Goal: Task Accomplishment & Management: Manage account settings

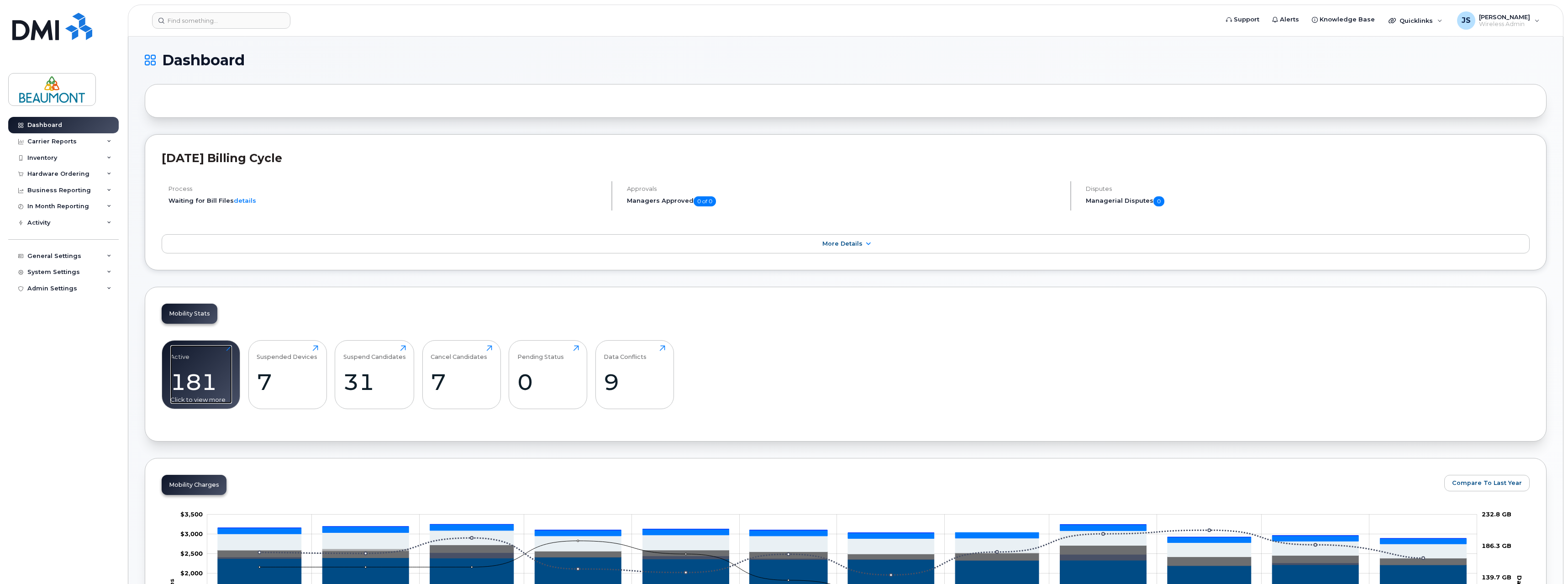
click at [202, 374] on div "181" at bounding box center [201, 382] width 62 height 27
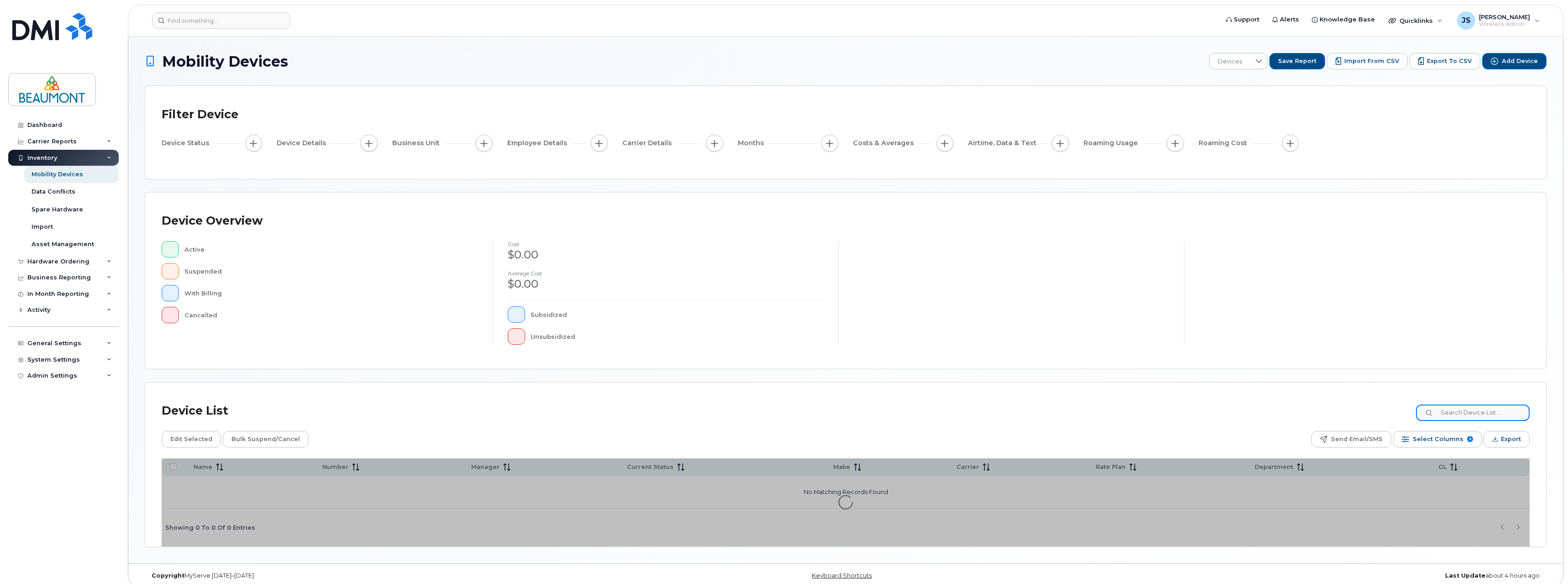
click at [1464, 413] on input at bounding box center [1472, 413] width 114 height 17
type input "[PERSON_NAME]"
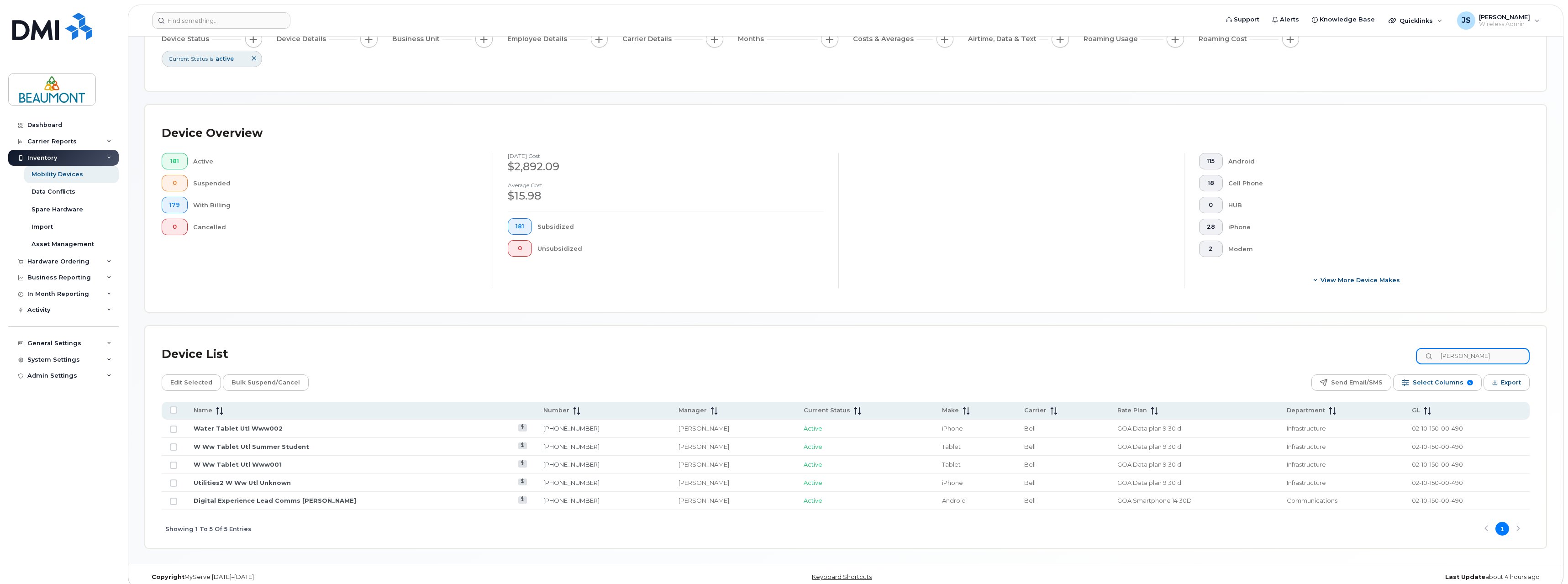
scroll to position [114, 0]
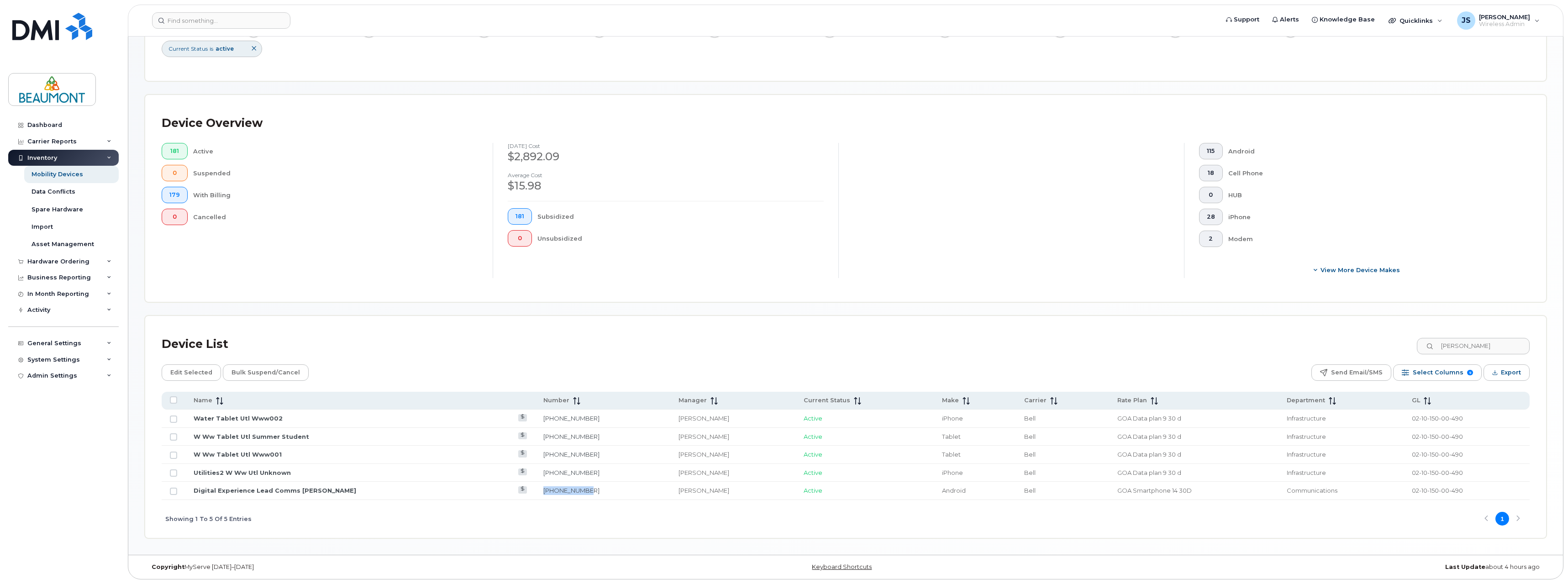
drag, startPoint x: 522, startPoint y: 490, endPoint x: 566, endPoint y: 493, distance: 44.1
click at [566, 493] on td "[PHONE_NUMBER]" at bounding box center [603, 491] width 136 height 18
copy link "[PHONE_NUMBER]"
click at [321, 491] on link "Digital Experience Lead Comms [PERSON_NAME]" at bounding box center [275, 490] width 163 height 7
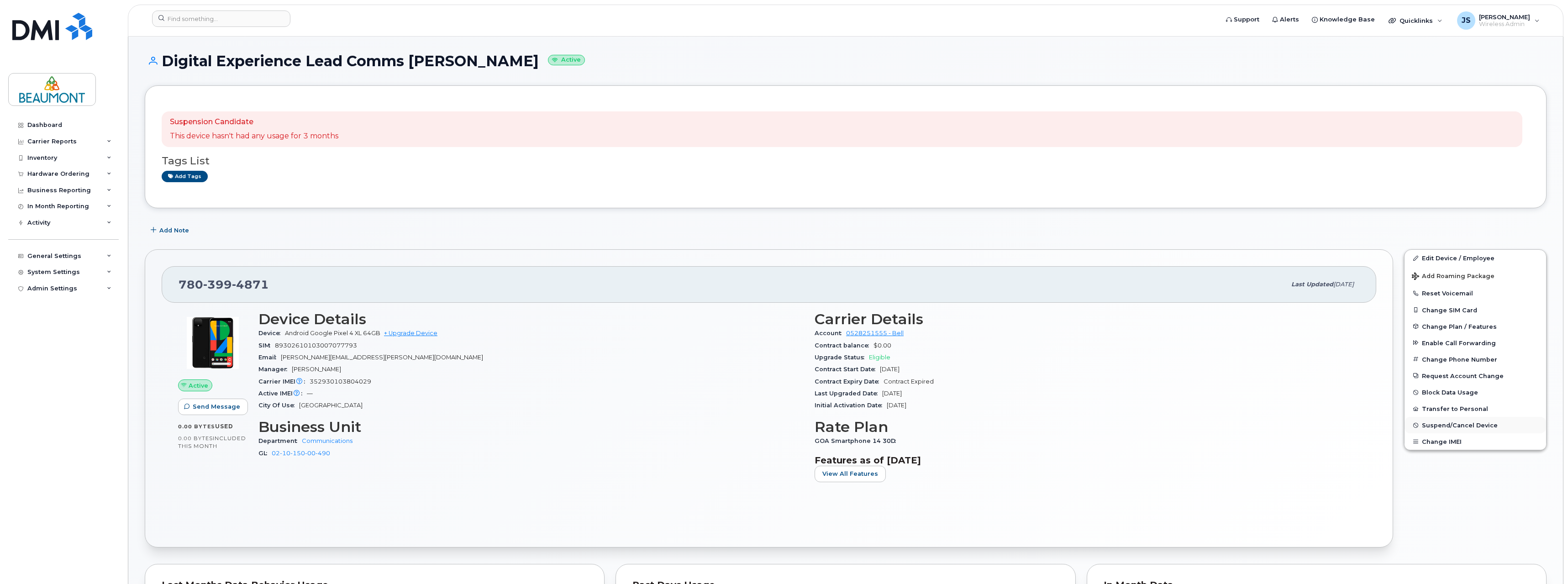
click at [1454, 423] on span "Suspend/Cancel Device" at bounding box center [1460, 424] width 76 height 6
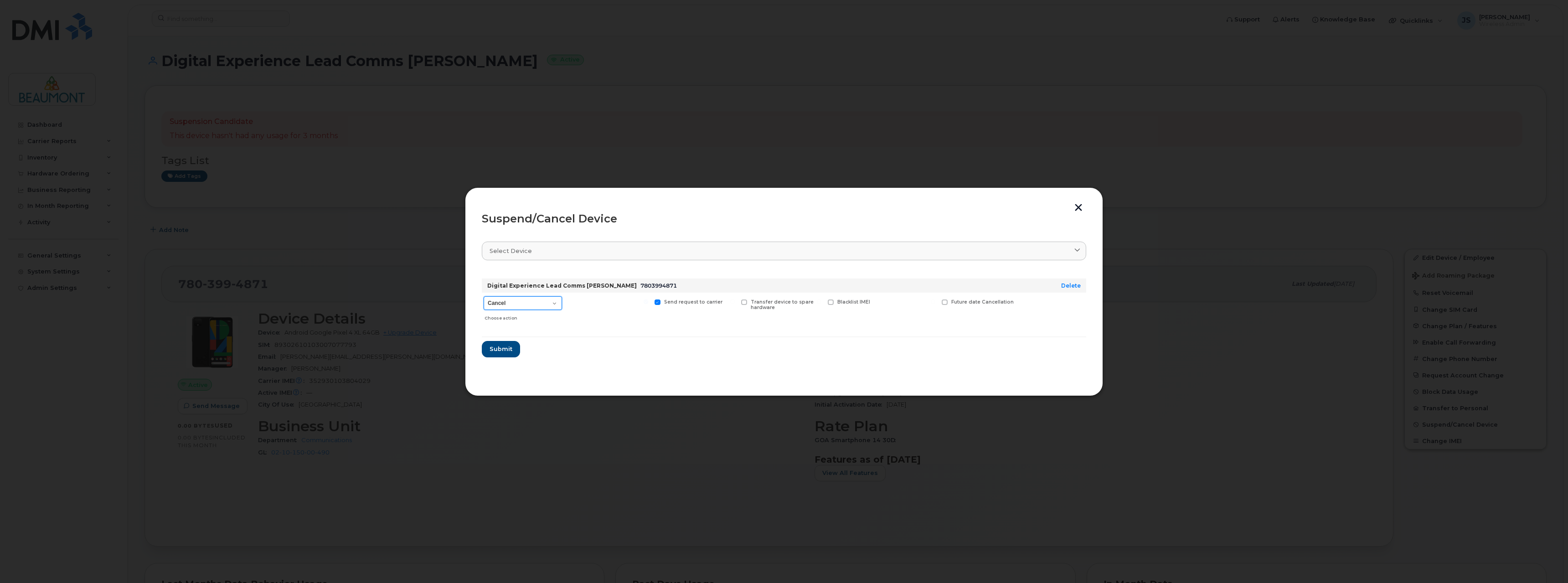
click at [554, 303] on select "Cancel Suspend - Extend Suspension Suspend - Reduced Rate Suspend - Full Rate S…" at bounding box center [522, 303] width 78 height 14
click at [484, 296] on select "Cancel Suspend - Extend Suspension Suspend - Reduced Rate Suspend - Full Rate S…" at bounding box center [522, 303] width 78 height 14
click at [505, 347] on span "Submit" at bounding box center [500, 348] width 23 height 8
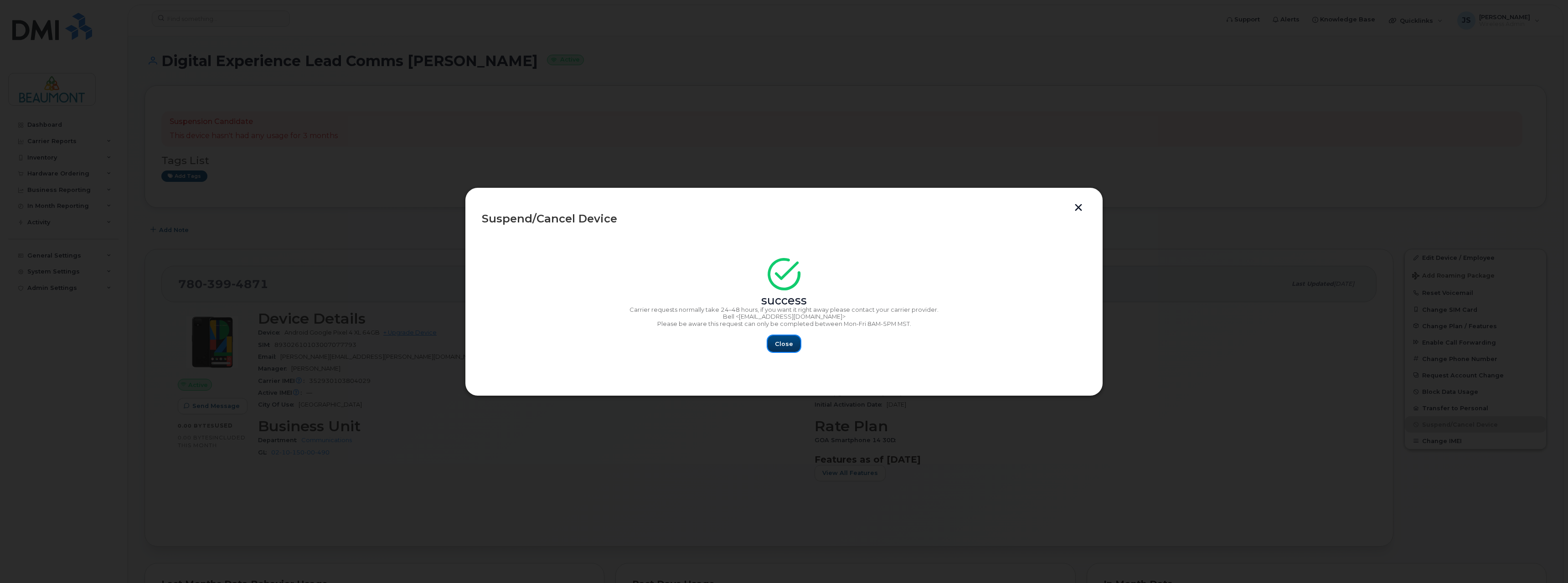
click at [776, 348] on span "Close" at bounding box center [784, 343] width 18 height 8
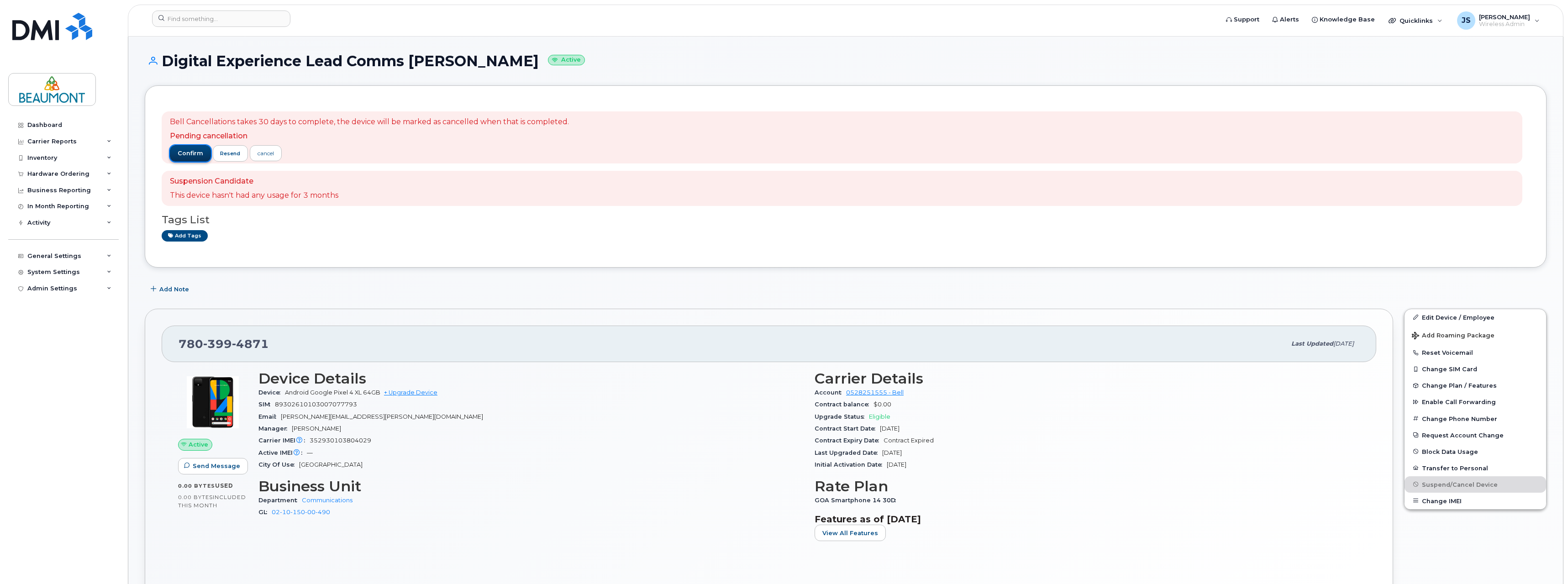
click at [197, 152] on span "confirm" at bounding box center [190, 152] width 26 height 8
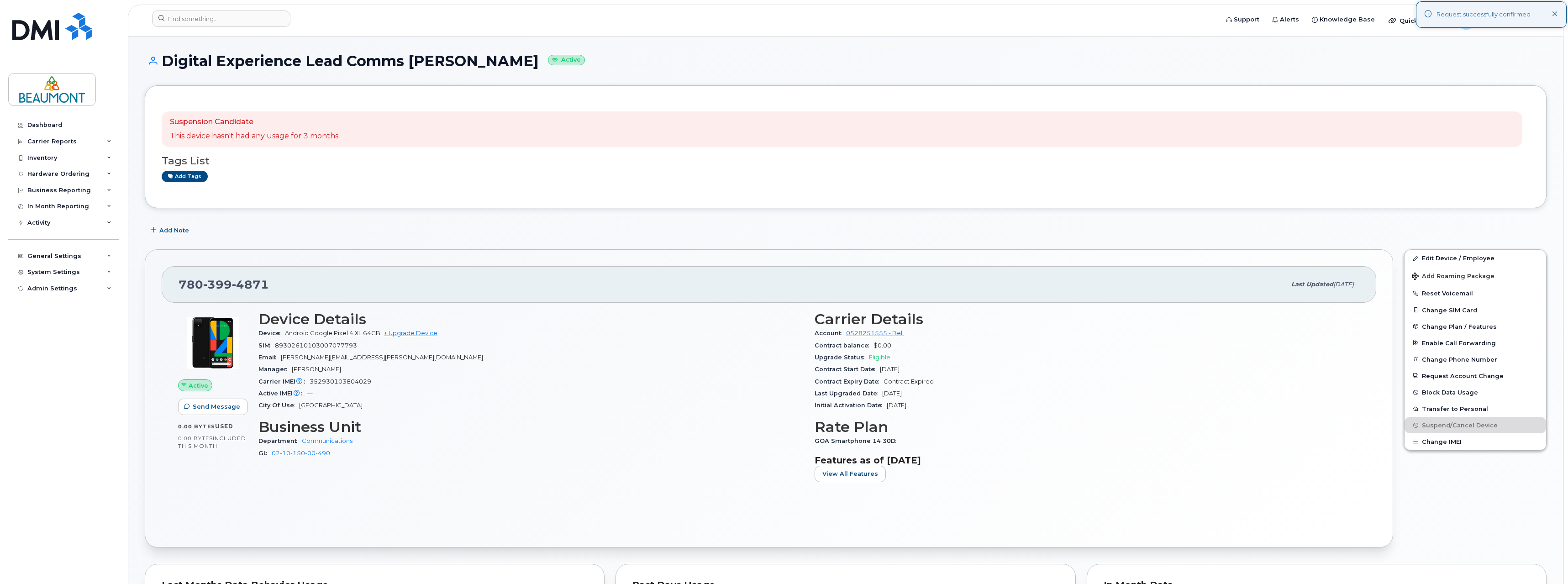
click at [630, 189] on div "Bell Cancellations takes 30 days to complete, the device will be marked as canc…" at bounding box center [846, 147] width 1368 height 89
